Goal: Find contact information: Obtain details needed to contact an individual or organization

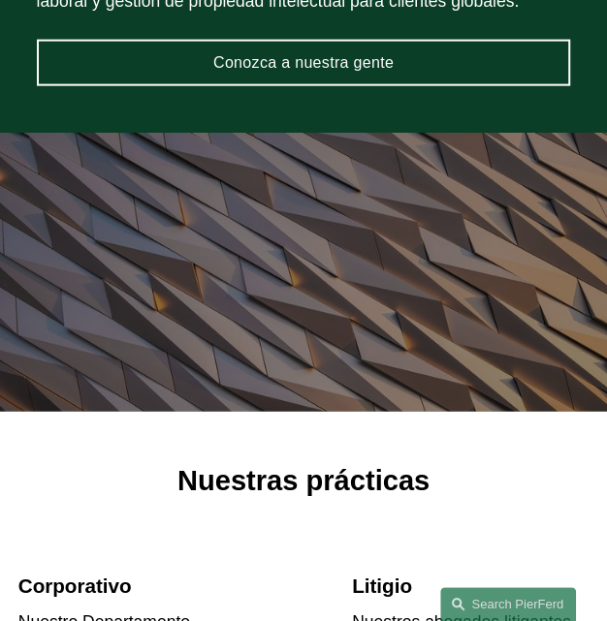
scroll to position [1356, 0]
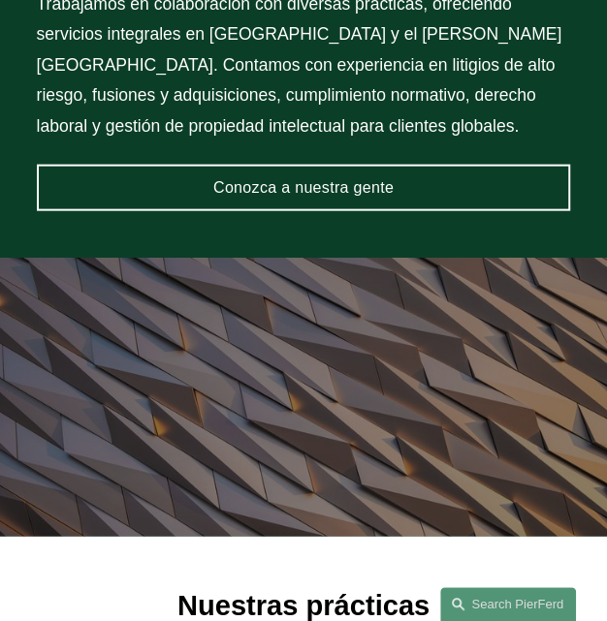
click at [289, 190] on font "Conozca a nuestra gente" at bounding box center [303, 187] width 180 height 16
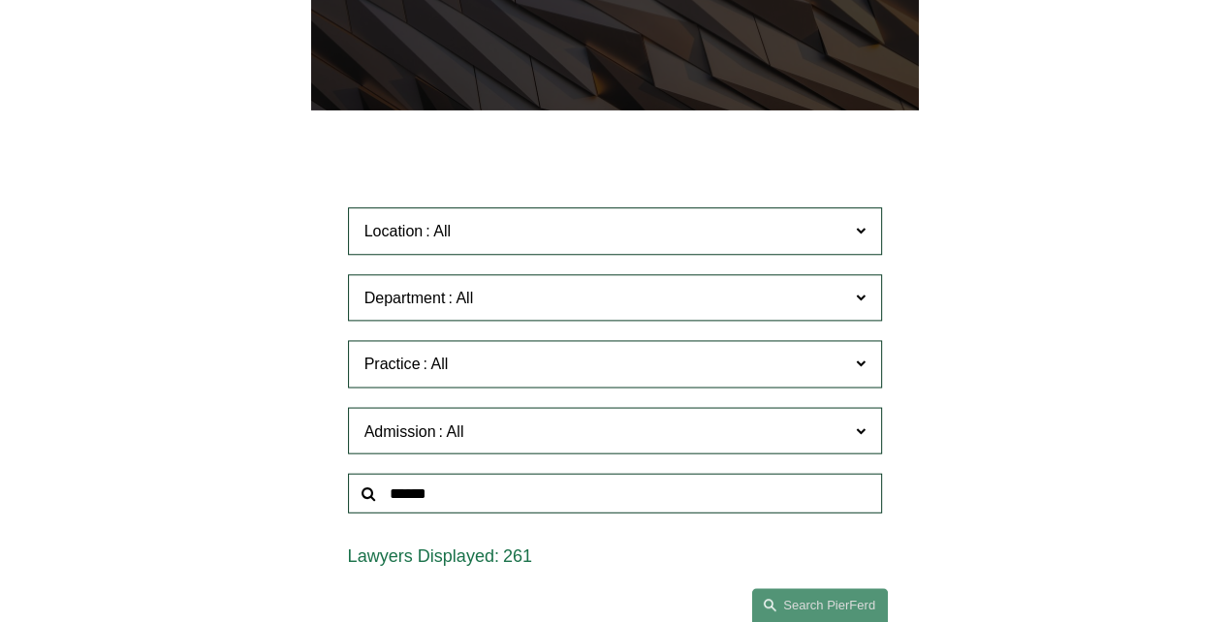
scroll to position [485, 0]
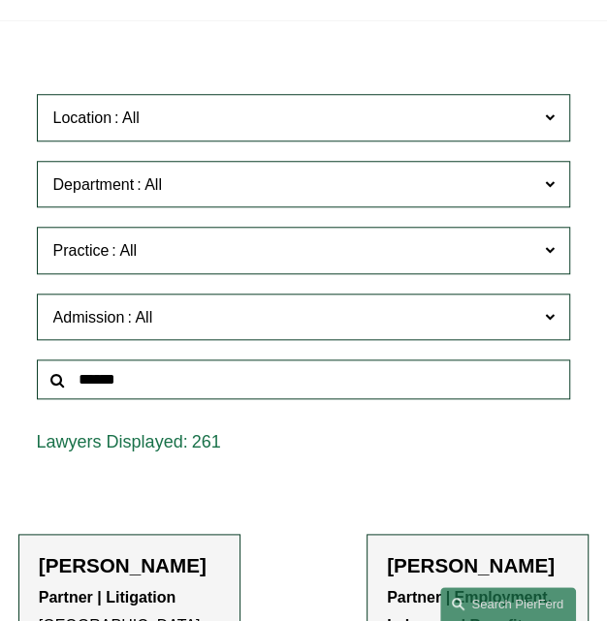
click at [440, 172] on span "Department" at bounding box center [286, 185] width 466 height 26
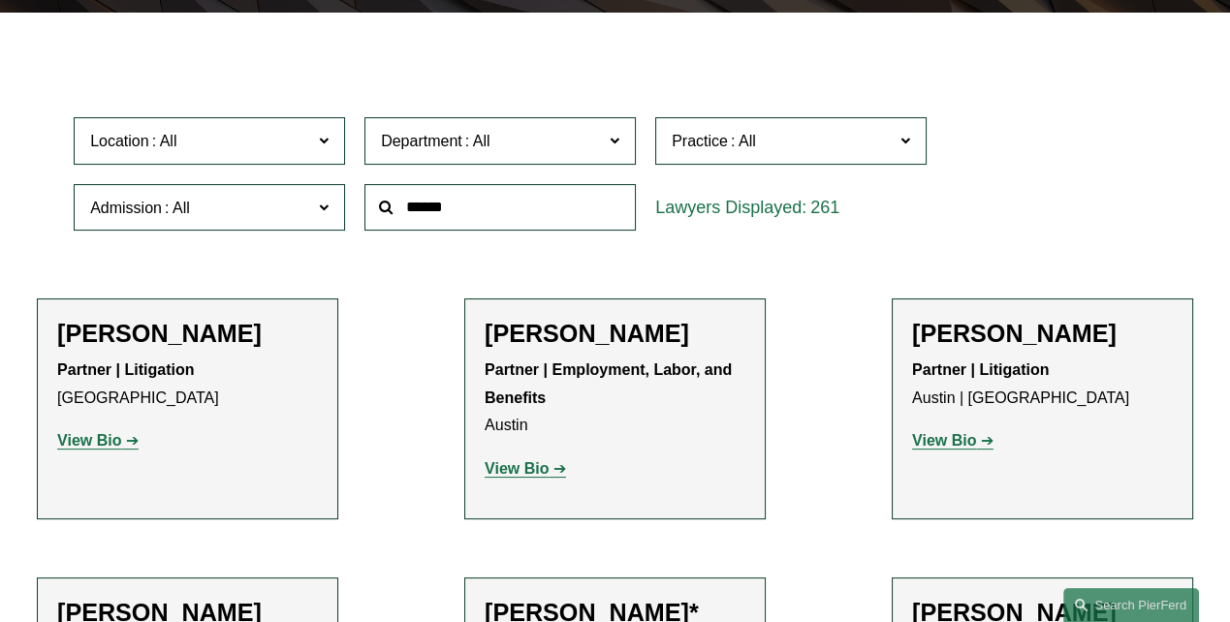
click at [0, 0] on link "Corporate" at bounding box center [0, 0] width 0 height 0
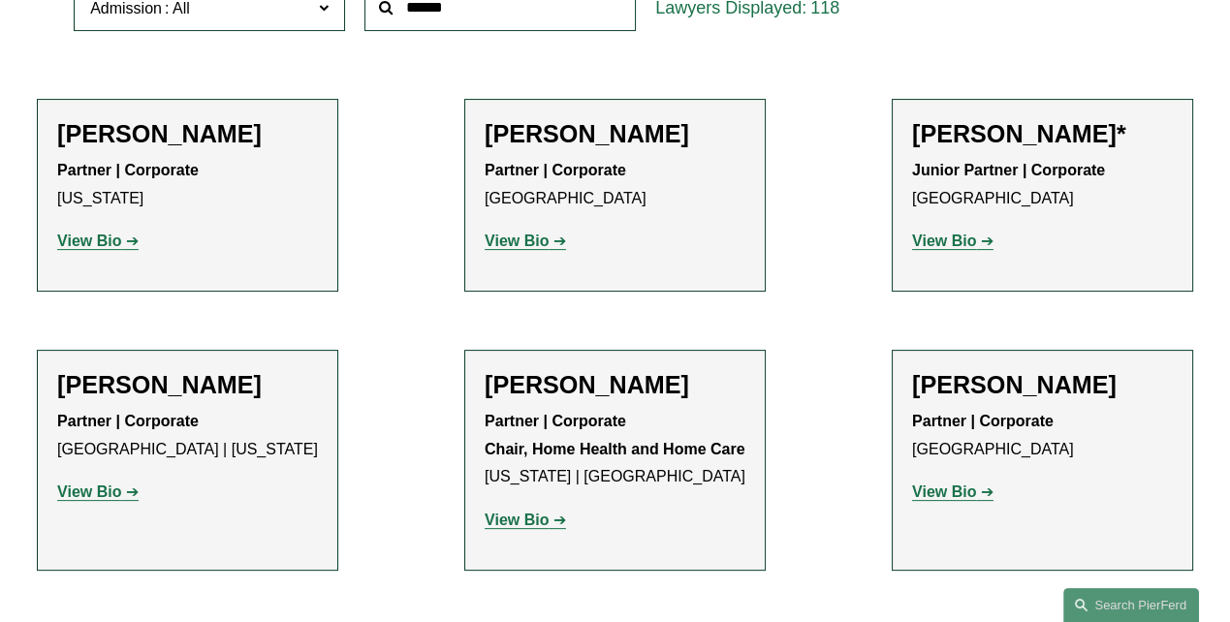
scroll to position [393, 0]
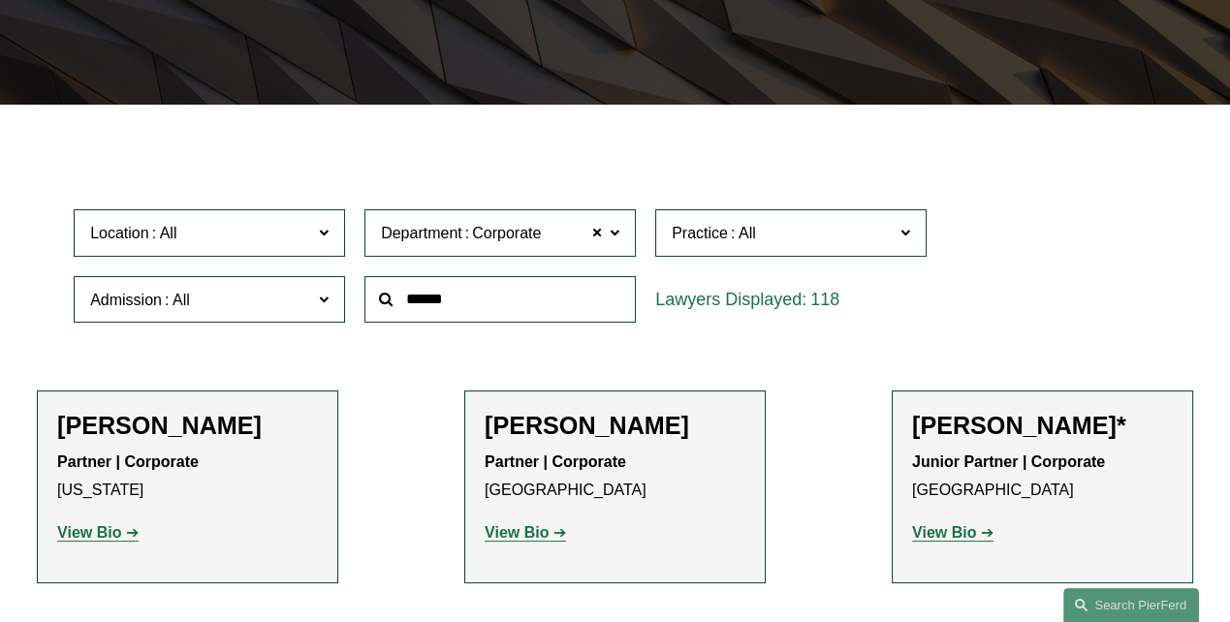
click at [606, 236] on span "Practice" at bounding box center [783, 233] width 222 height 26
click at [0, 0] on link "Banking and Financial Services" at bounding box center [0, 0] width 0 height 0
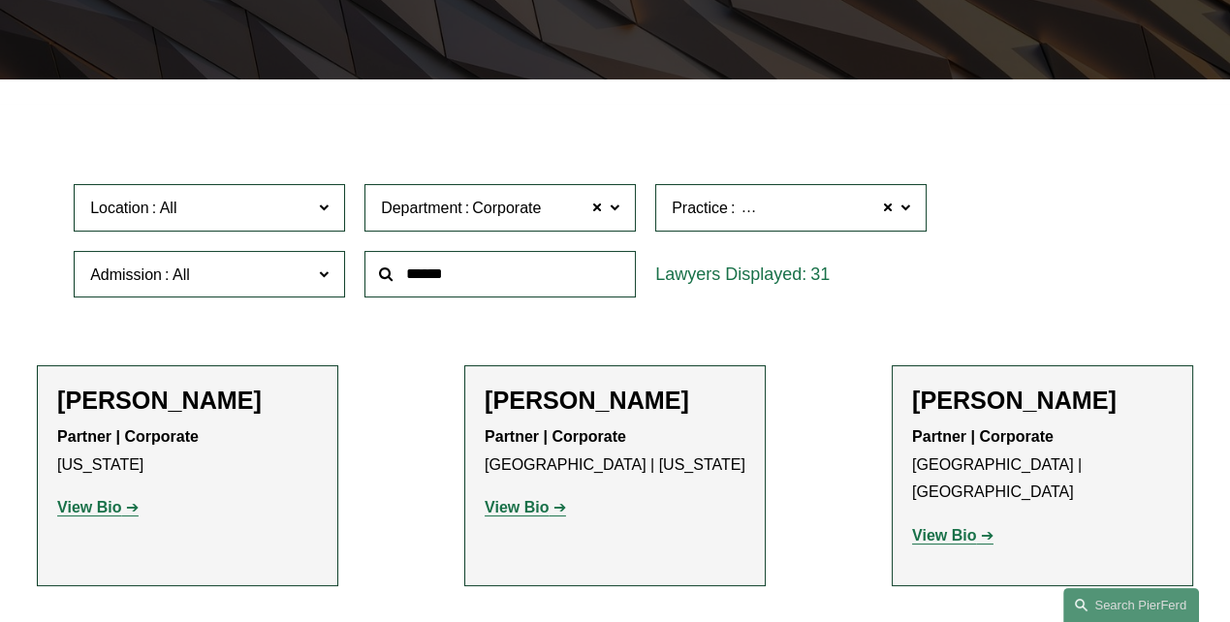
scroll to position [388, 0]
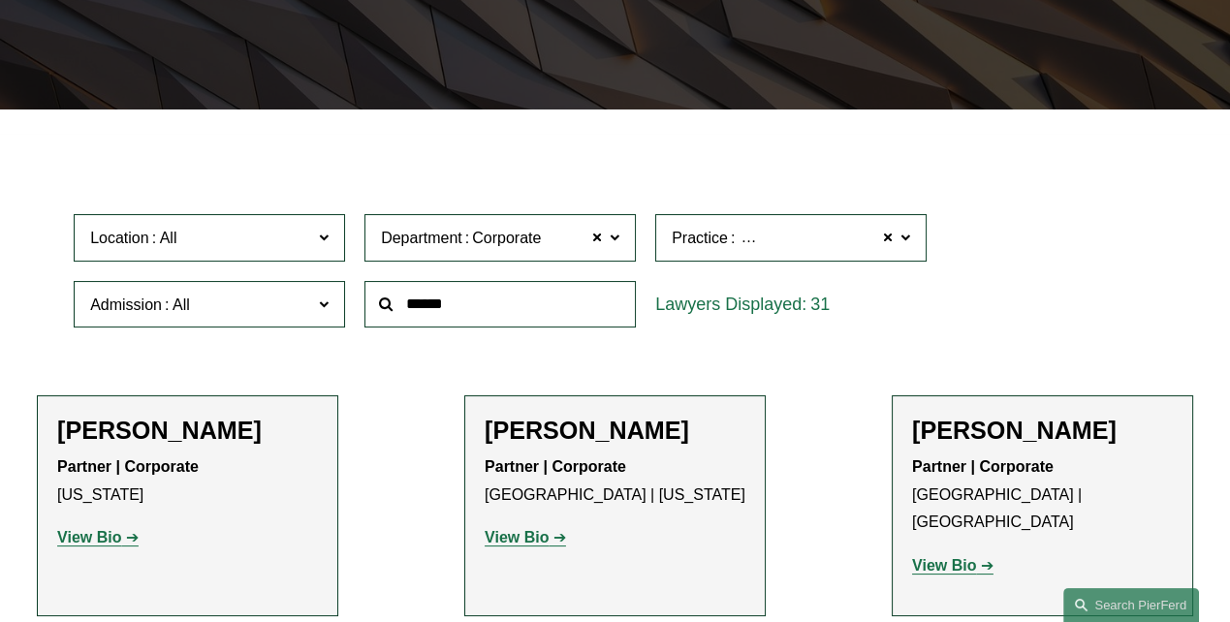
click at [606, 255] on label "Practice Banking and Financial Services" at bounding box center [790, 237] width 271 height 47
click at [0, 0] on link "All" at bounding box center [0, 0] width 0 height 0
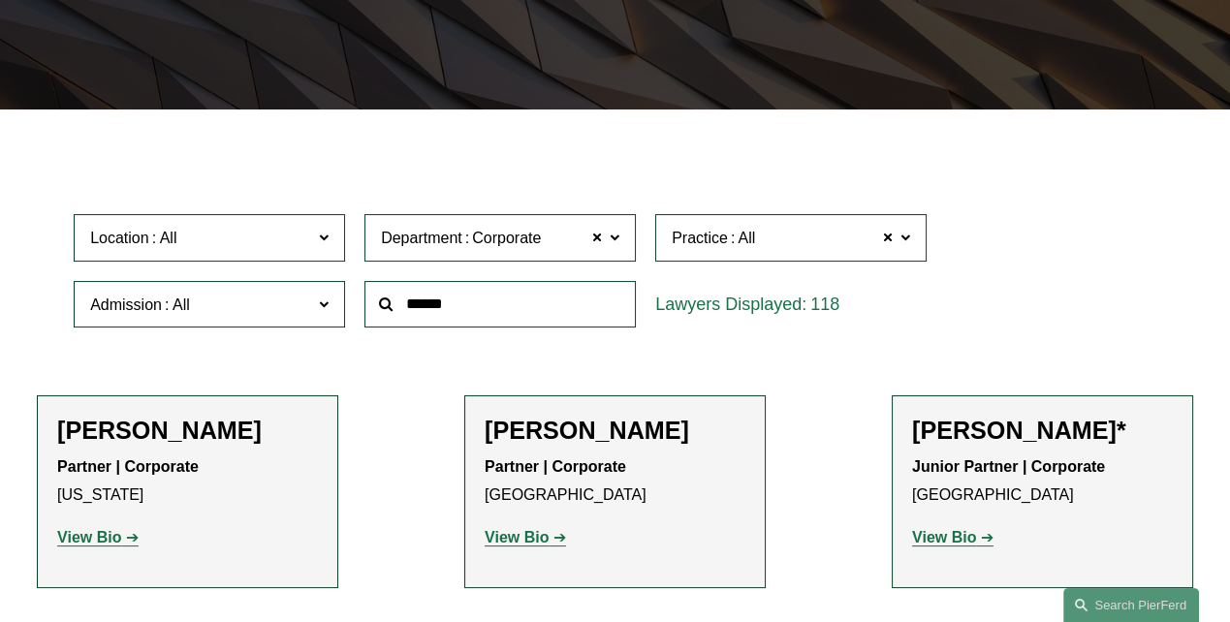
click at [606, 244] on span at bounding box center [615, 236] width 10 height 25
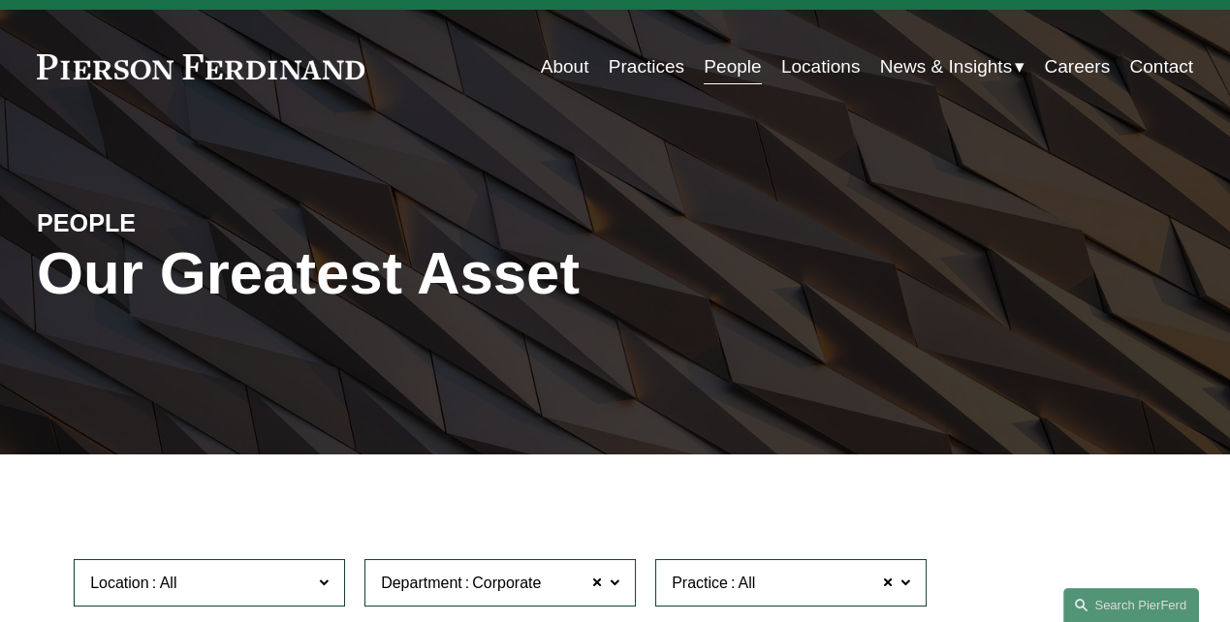
scroll to position [424, 0]
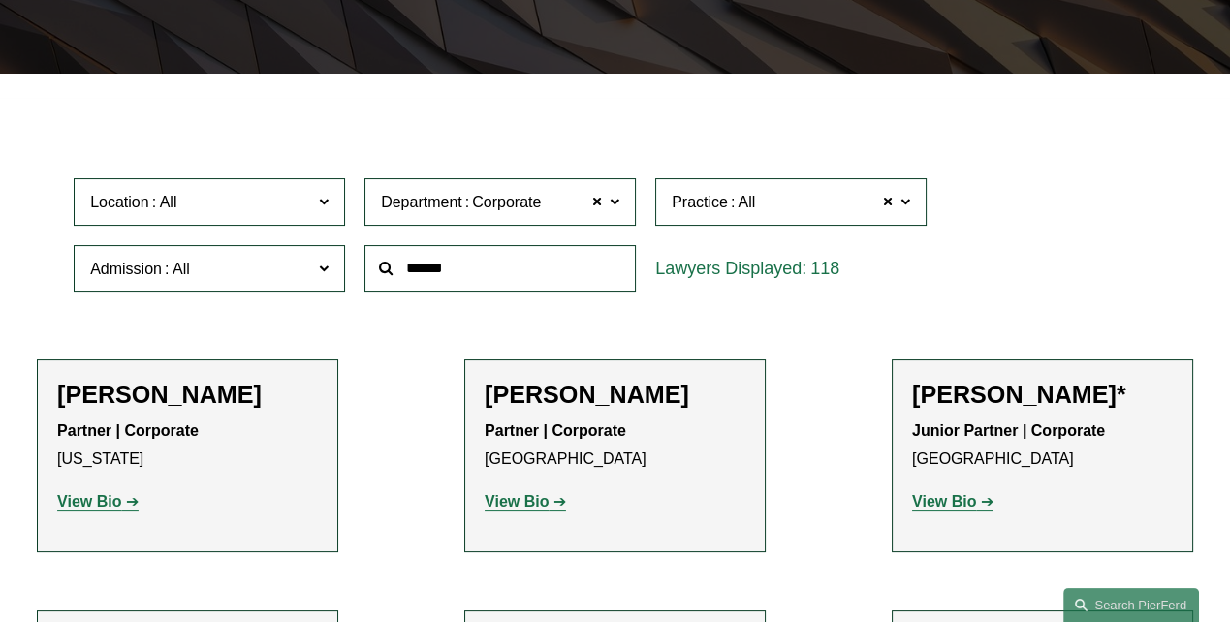
click at [605, 211] on label "Department Corporate" at bounding box center [499, 201] width 271 height 47
click at [606, 212] on span at bounding box center [615, 200] width 10 height 25
click at [0, 0] on link "Employment, Labor, and Benefits" at bounding box center [0, 0] width 0 height 0
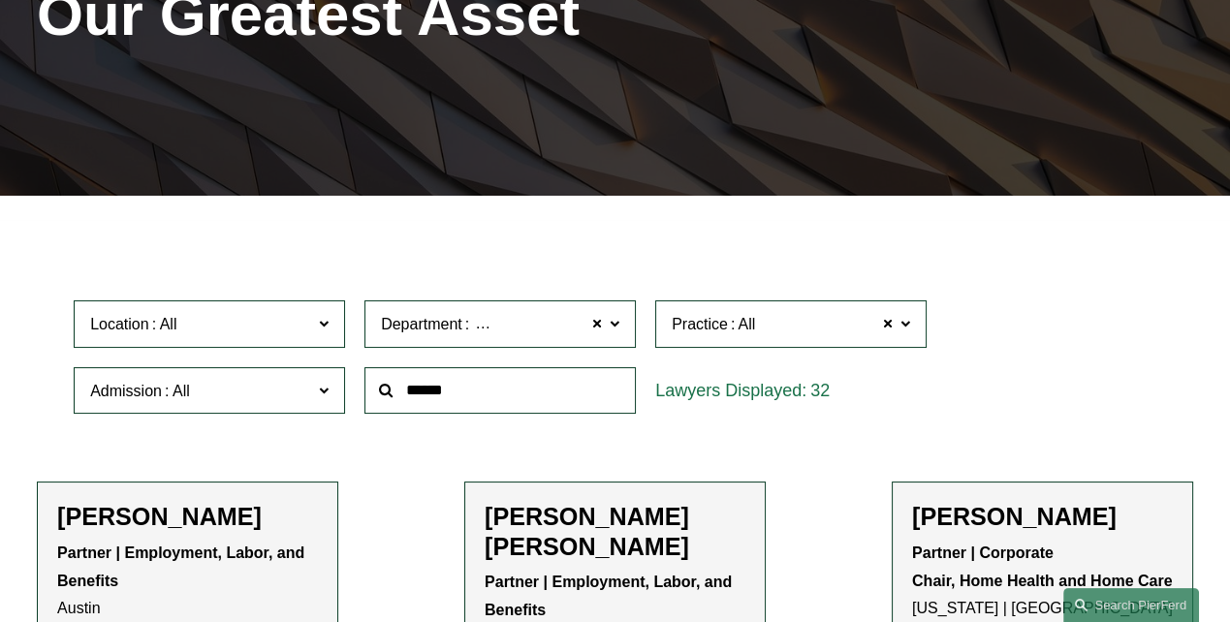
scroll to position [488, 0]
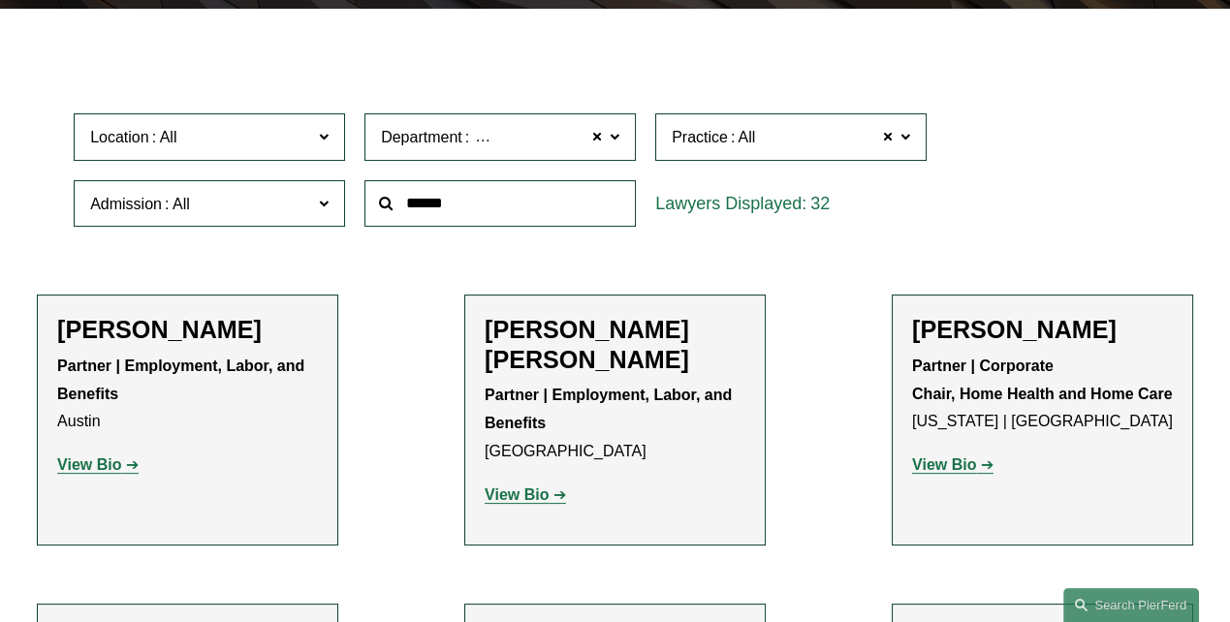
click at [327, 203] on span at bounding box center [324, 202] width 10 height 25
click at [323, 204] on span at bounding box center [324, 202] width 10 height 25
click at [606, 138] on span at bounding box center [615, 135] width 10 height 25
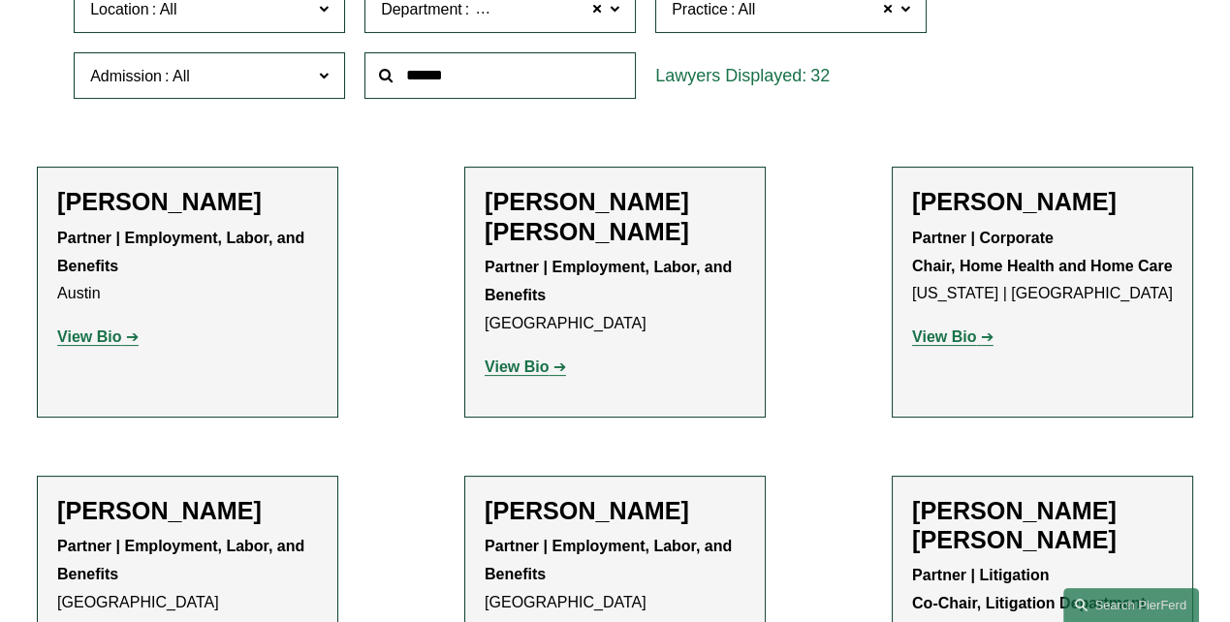
scroll to position [586, 0]
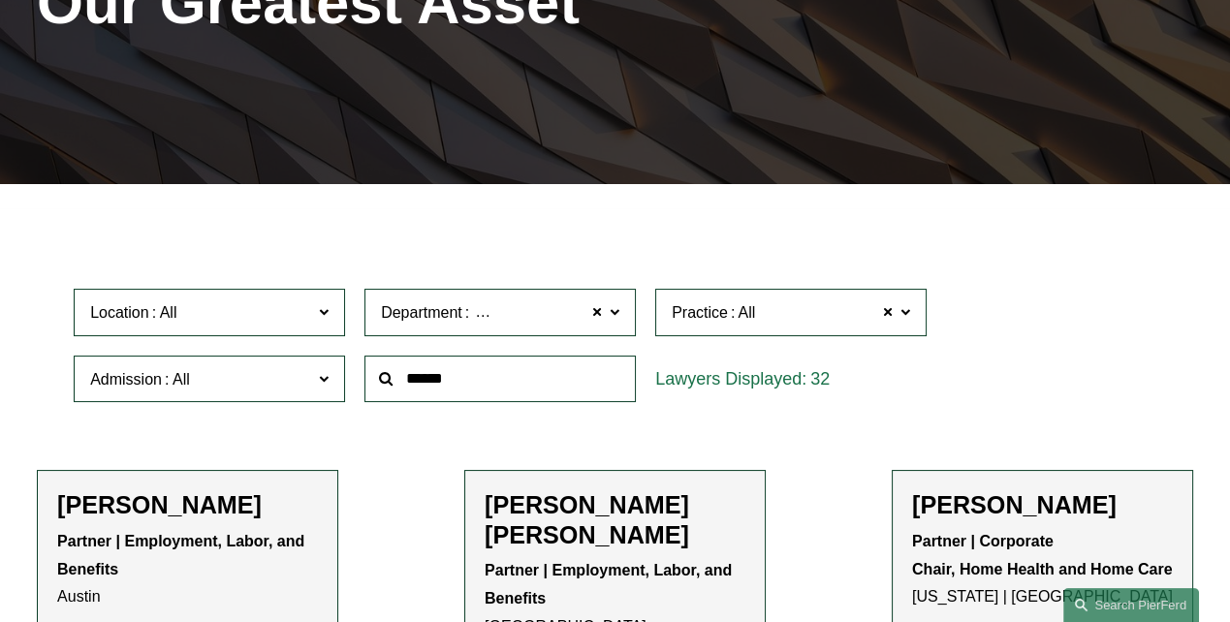
scroll to position [296, 0]
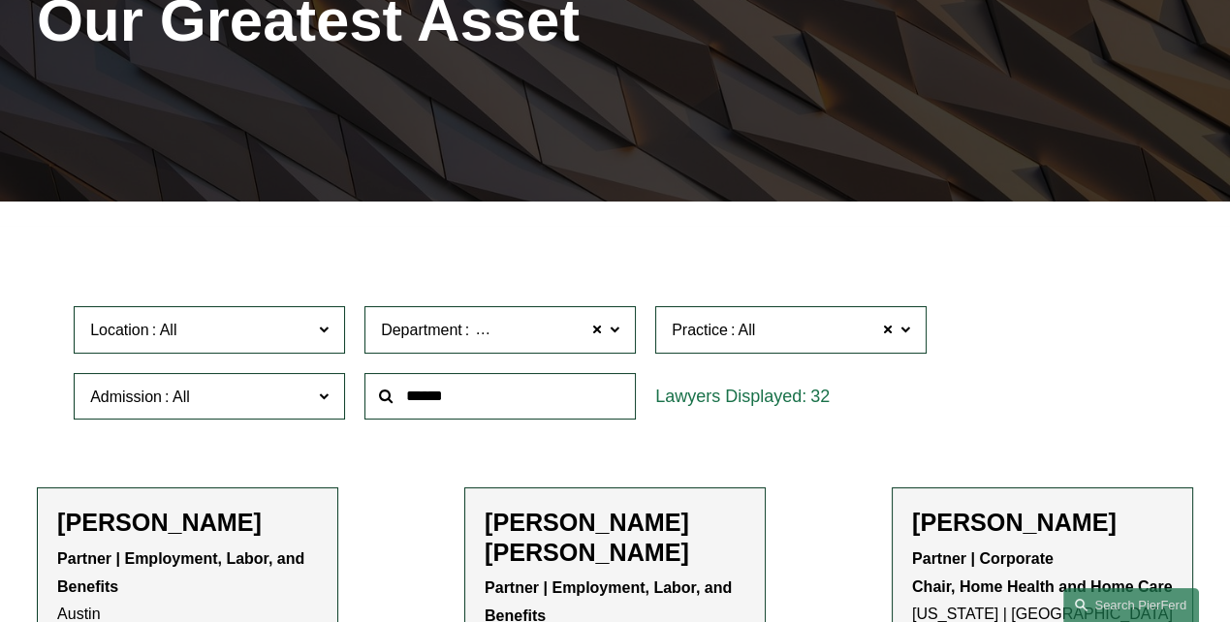
click at [606, 332] on span at bounding box center [615, 328] width 10 height 25
click at [516, 398] on input "text" at bounding box center [499, 396] width 271 height 47
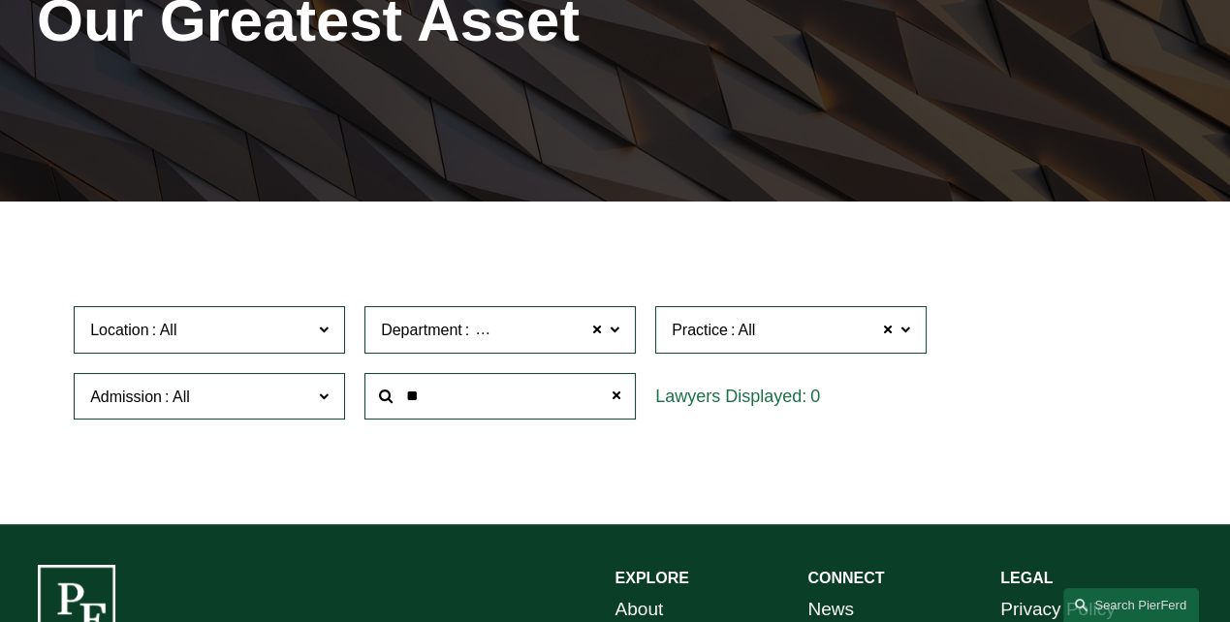
type input "*"
type input "***"
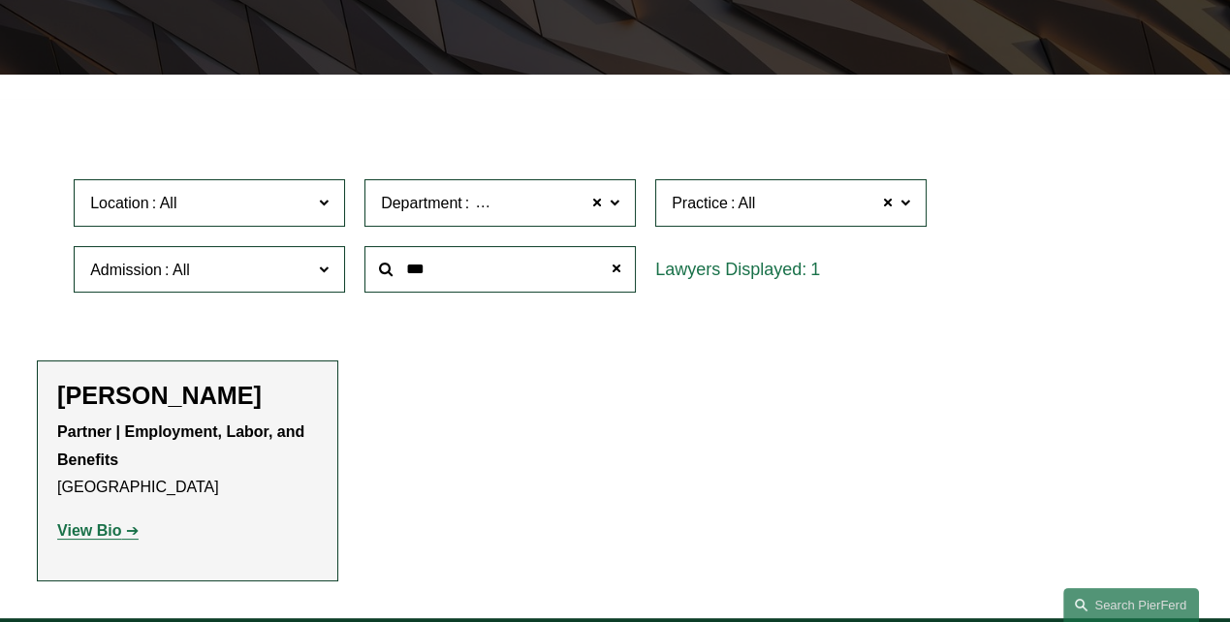
scroll to position [393, 0]
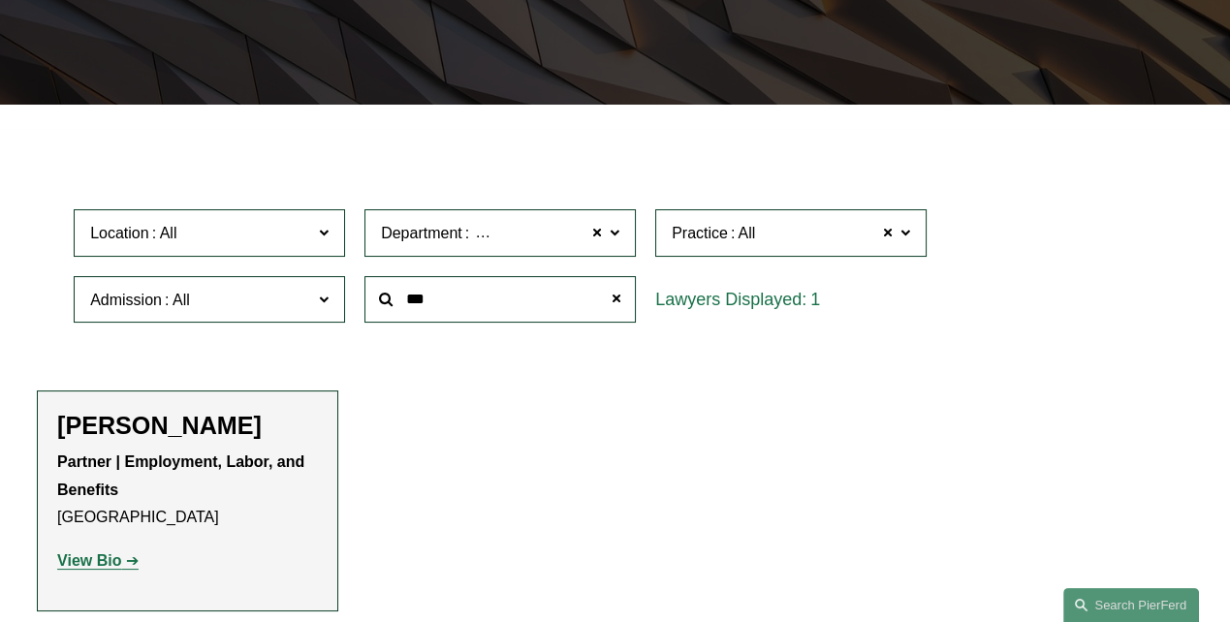
drag, startPoint x: 484, startPoint y: 308, endPoint x: 392, endPoint y: 305, distance: 92.1
click at [392, 305] on div "***" at bounding box center [499, 299] width 271 height 47
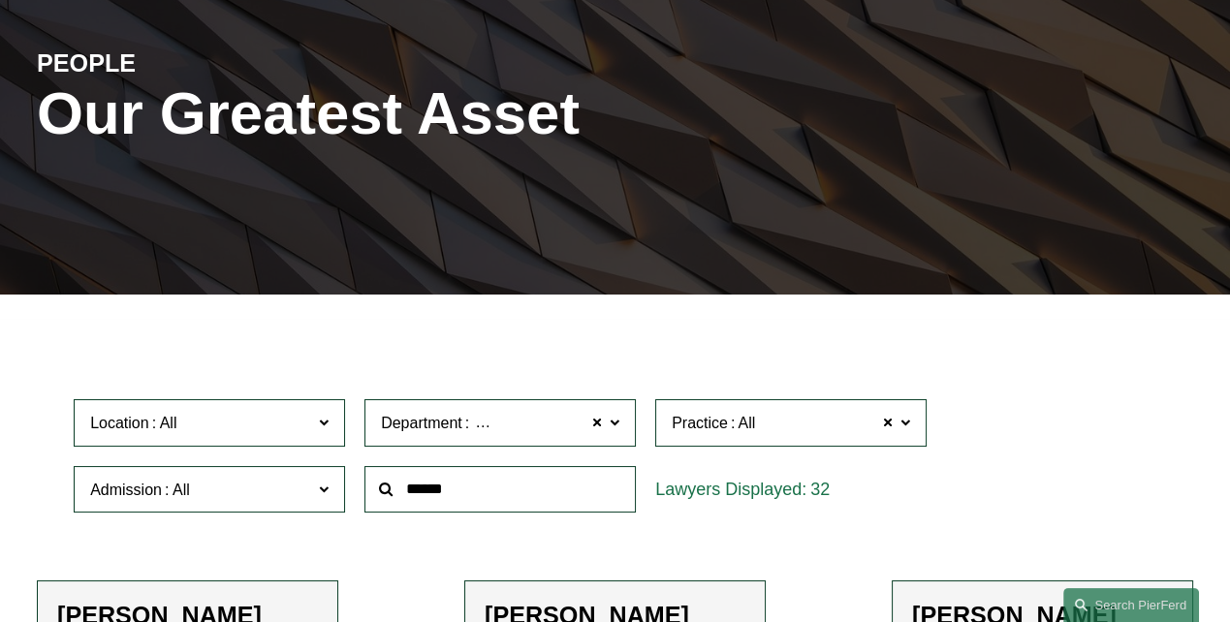
scroll to position [0, 0]
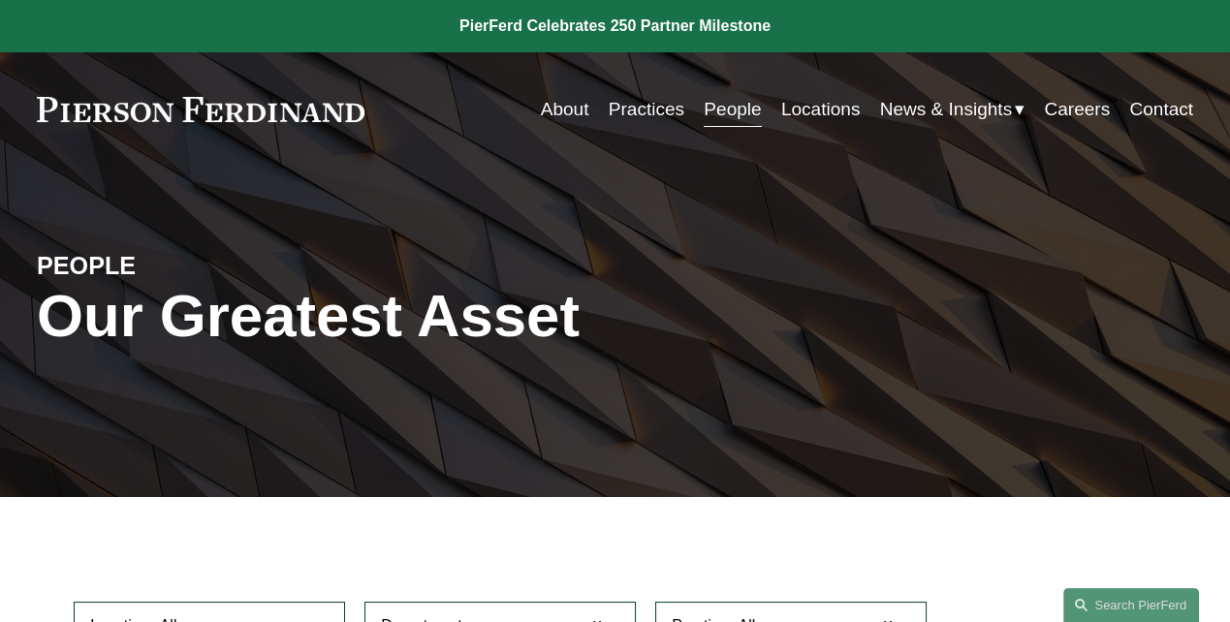
click at [606, 109] on link "Contact" at bounding box center [1161, 109] width 64 height 37
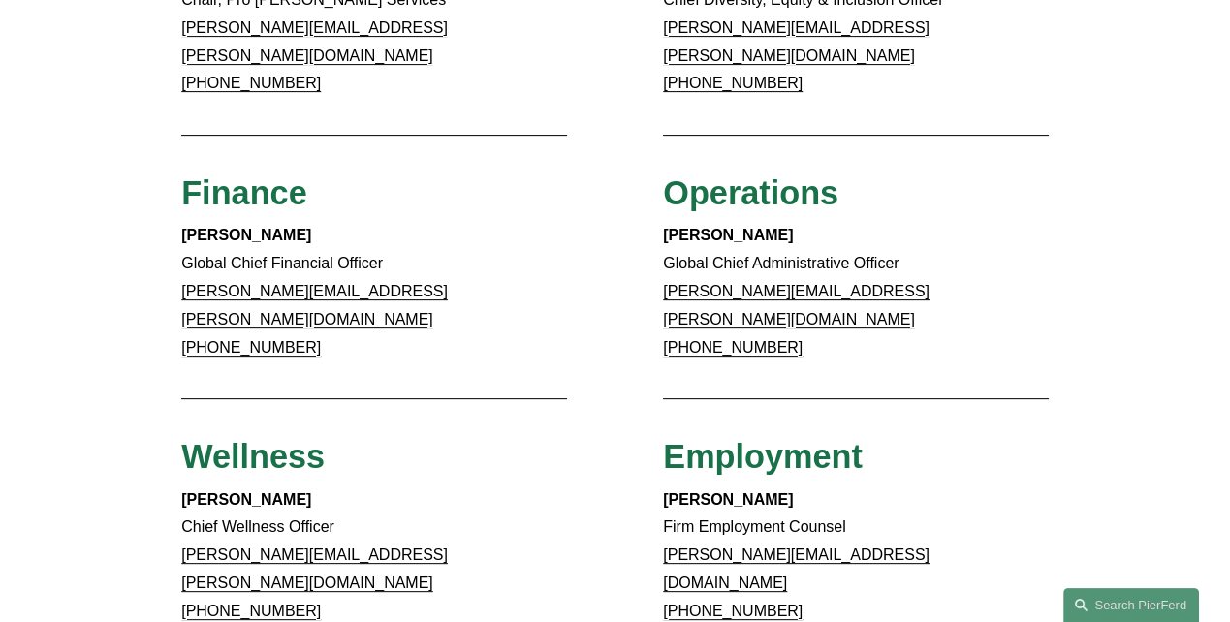
scroll to position [775, 0]
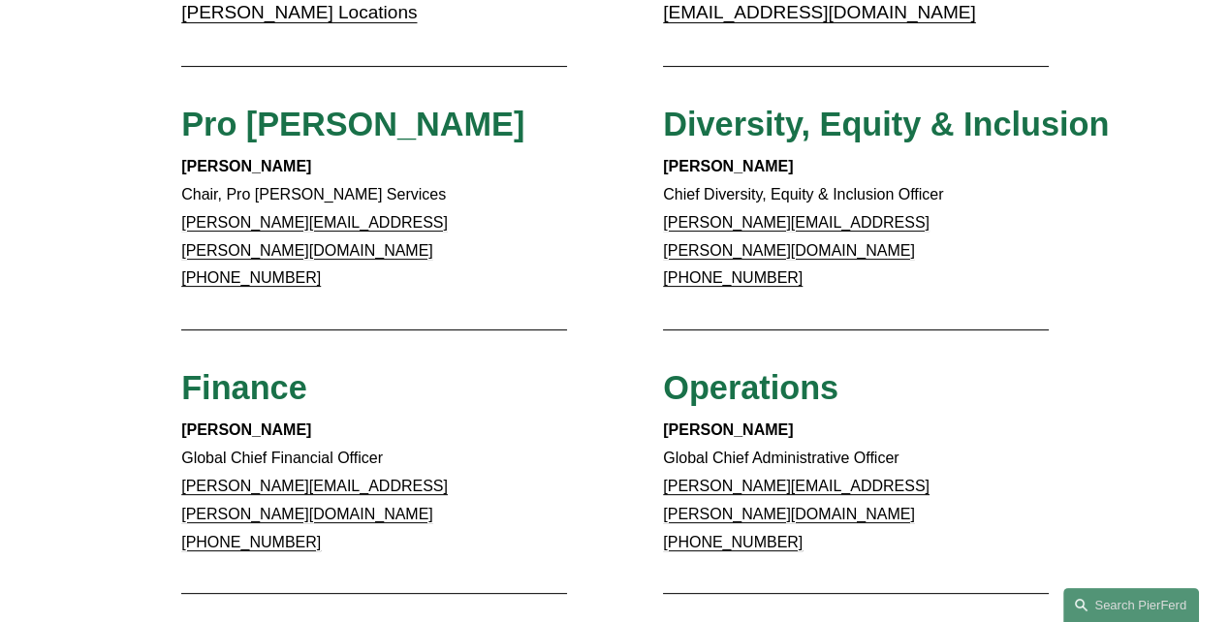
drag, startPoint x: 332, startPoint y: 408, endPoint x: 167, endPoint y: 413, distance: 165.8
click at [167, 413] on div "Client Inquiries For all client inquiries, please use the email below: [EMAIL_A…" at bounding box center [615, 358] width 1230 height 1771
copy strong "[PERSON_NAME]"
click at [357, 417] on p "[PERSON_NAME] Global Chief Financial Officer [PERSON_NAME][EMAIL_ADDRESS][PERSO…" at bounding box center [374, 487] width 386 height 140
drag, startPoint x: 401, startPoint y: 437, endPoint x: 139, endPoint y: 439, distance: 262.7
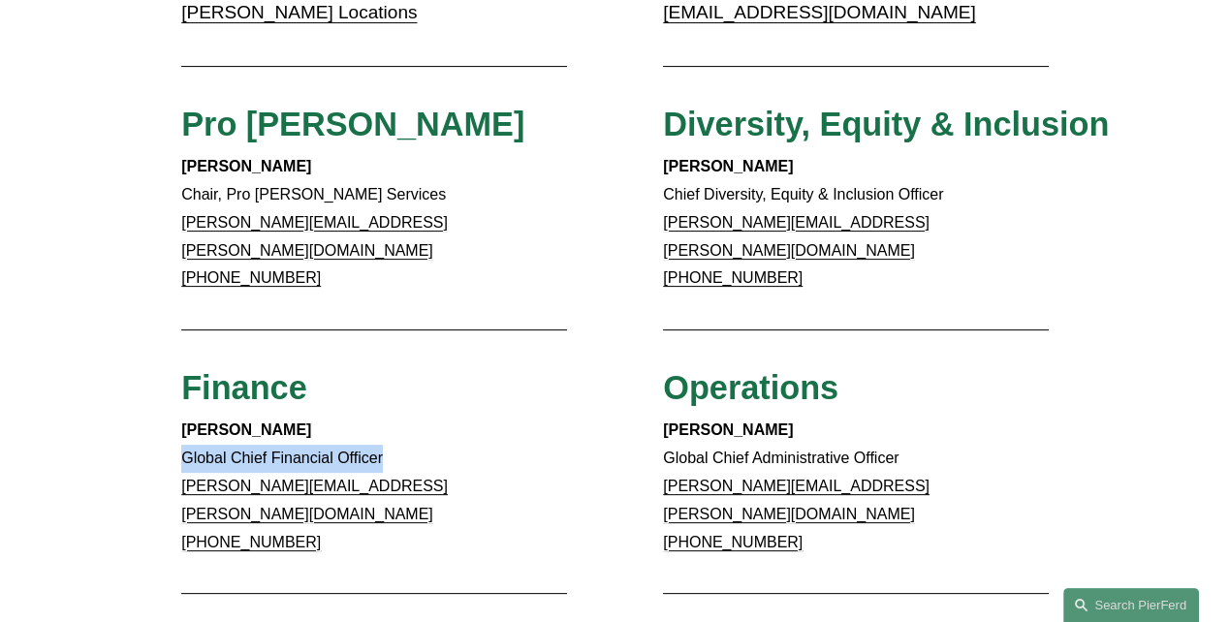
click at [139, 439] on div "Client Inquiries For all client inquiries, please use the email below: [EMAIL_A…" at bounding box center [615, 358] width 1230 height 1771
copy p "Global Chief Financial Officer"
click at [428, 463] on p "[PERSON_NAME] Global Chief Financial Officer [PERSON_NAME][EMAIL_ADDRESS][PERSO…" at bounding box center [374, 487] width 386 height 140
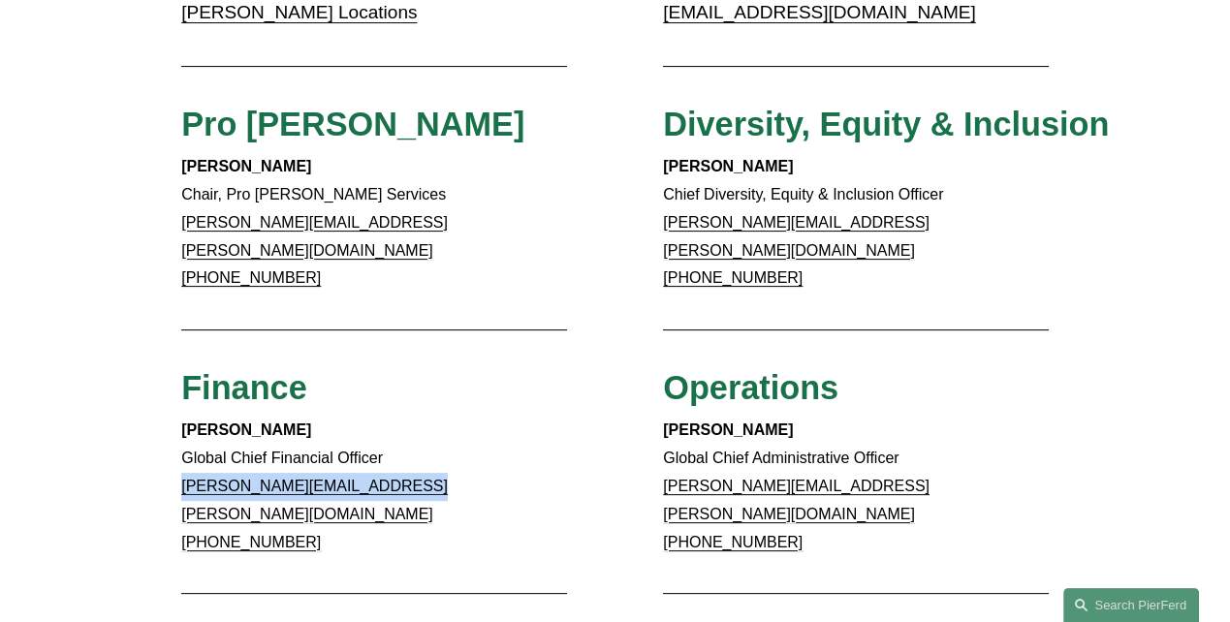
drag, startPoint x: 421, startPoint y: 473, endPoint x: 159, endPoint y: 463, distance: 261.9
click at [159, 463] on div "Client Inquiries For all client inquiries, please use the email below: [EMAIL_A…" at bounding box center [615, 358] width 1230 height 1771
copy link "[PERSON_NAME][EMAIL_ADDRESS][PERSON_NAME][DOMAIN_NAME]"
drag, startPoint x: 313, startPoint y: 493, endPoint x: 149, endPoint y: 496, distance: 163.8
click at [149, 496] on div "Client Inquiries For all client inquiries, please use the email below: [EMAIL_A…" at bounding box center [615, 358] width 1230 height 1771
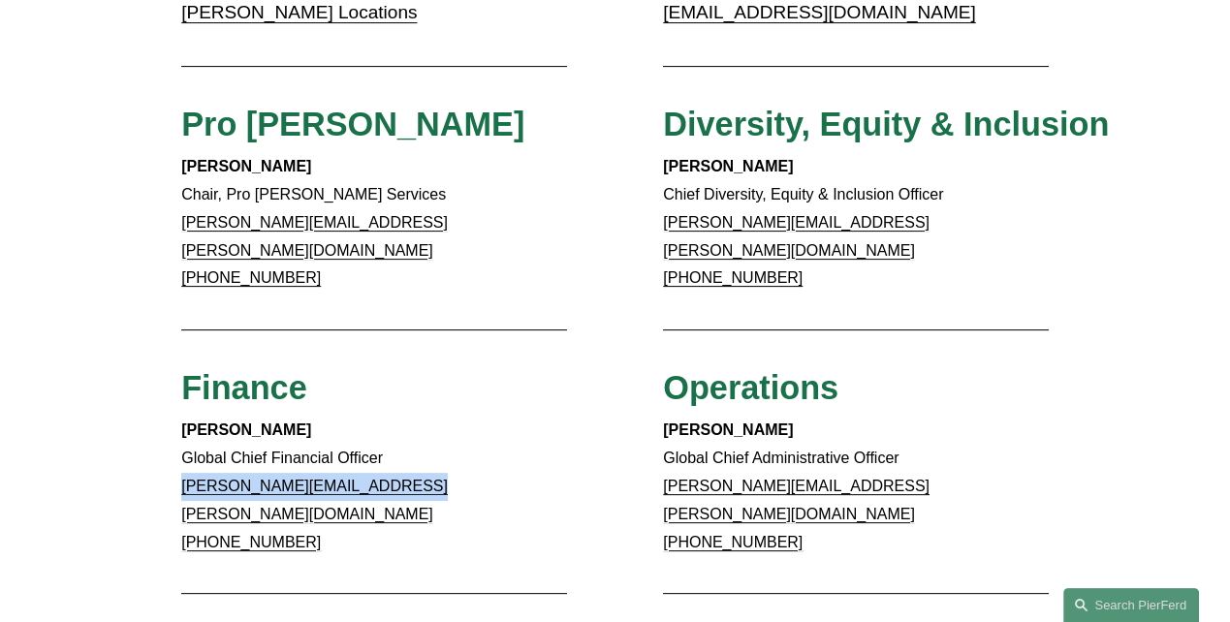
copy link "[PHONE_NUMBER]"
